Goal: Task Accomplishment & Management: Use online tool/utility

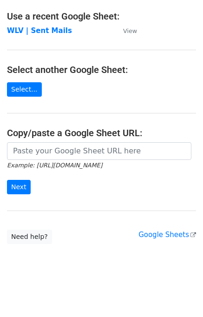
scroll to position [52, 0]
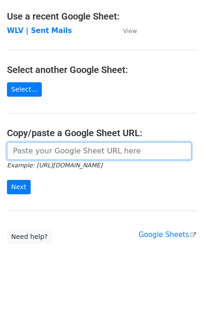
click at [39, 151] on input "url" at bounding box center [99, 151] width 184 height 18
paste input "[URL][DOMAIN_NAME]"
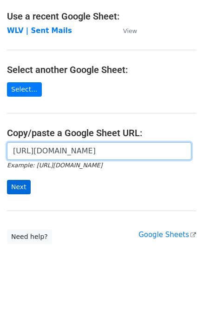
type input "[URL][DOMAIN_NAME]"
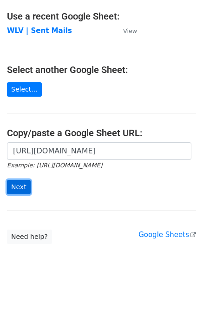
click at [25, 184] on input "Next" at bounding box center [19, 187] width 24 height 14
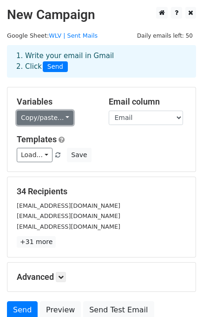
click at [63, 118] on link "Copy/paste..." at bounding box center [45, 118] width 57 height 14
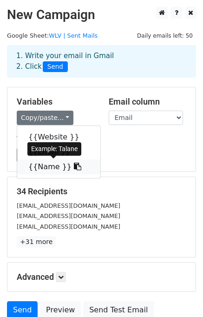
click at [74, 166] on icon at bounding box center [77, 166] width 7 height 7
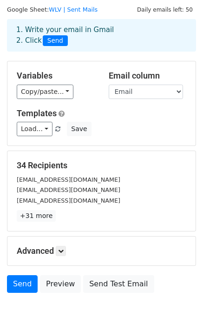
scroll to position [46, 0]
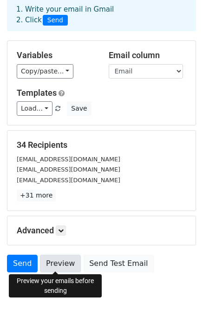
click at [60, 263] on link "Preview" at bounding box center [60, 264] width 41 height 18
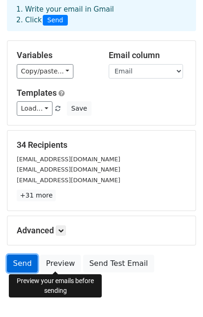
click at [18, 264] on link "Send" at bounding box center [22, 264] width 31 height 18
